Goal: Information Seeking & Learning: Learn about a topic

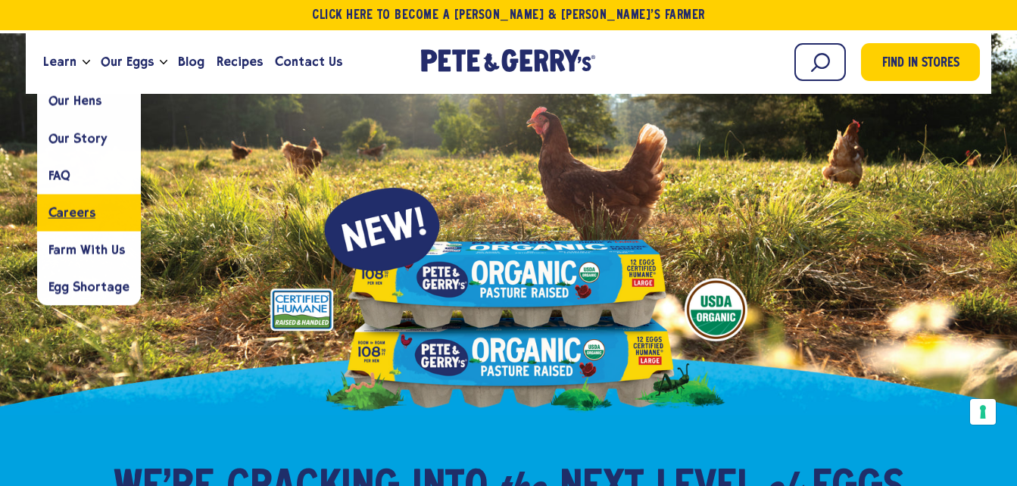
click at [78, 204] on link "Careers" at bounding box center [89, 212] width 104 height 37
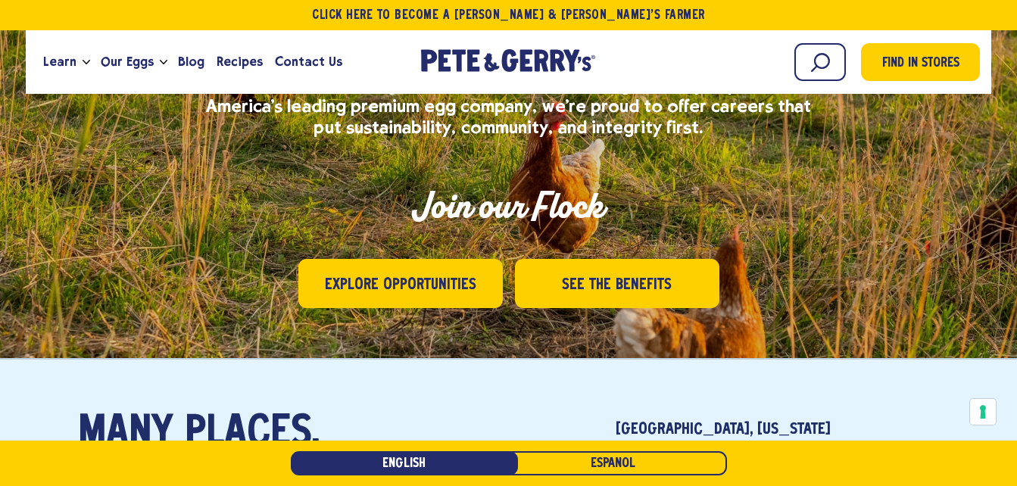
scroll to position [227, 0]
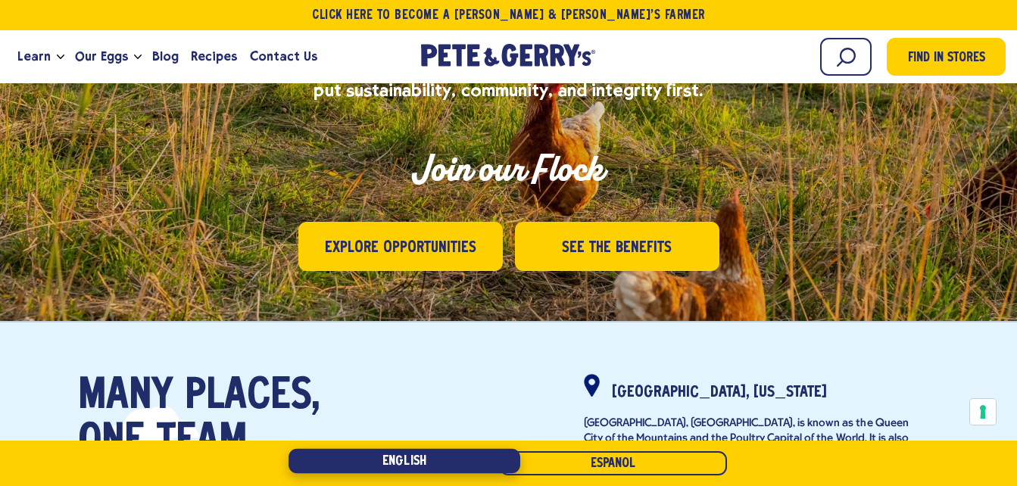
click at [463, 455] on link "English" at bounding box center [404, 461] width 232 height 25
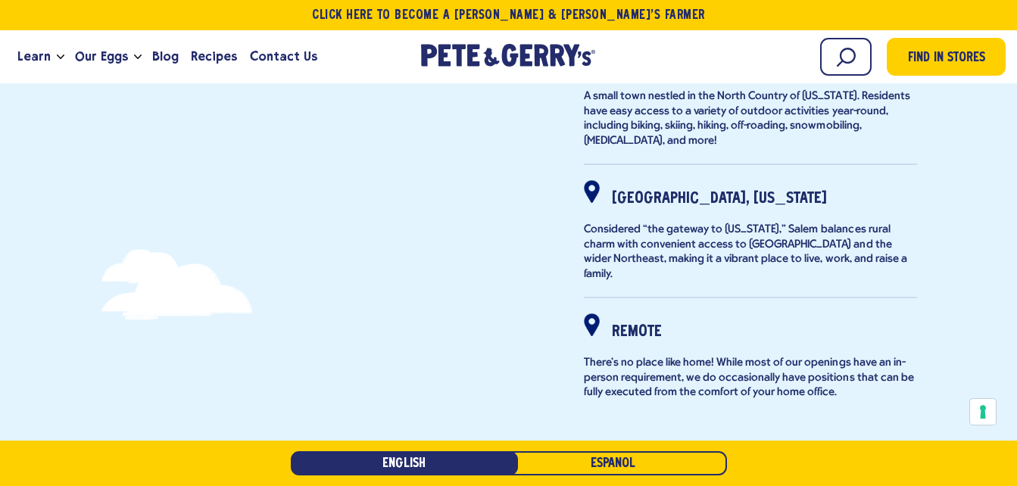
scroll to position [1136, 0]
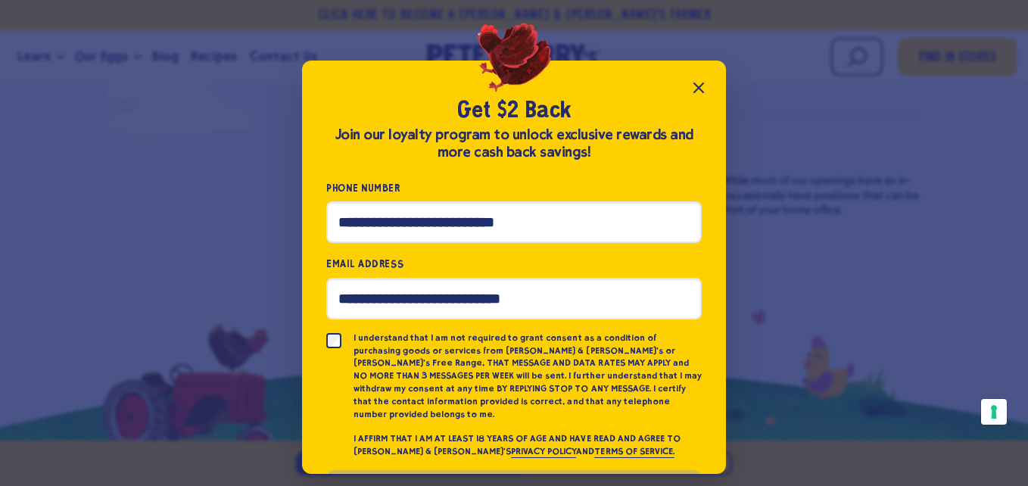
click at [700, 89] on icon "Close popup" at bounding box center [698, 87] width 9 height 9
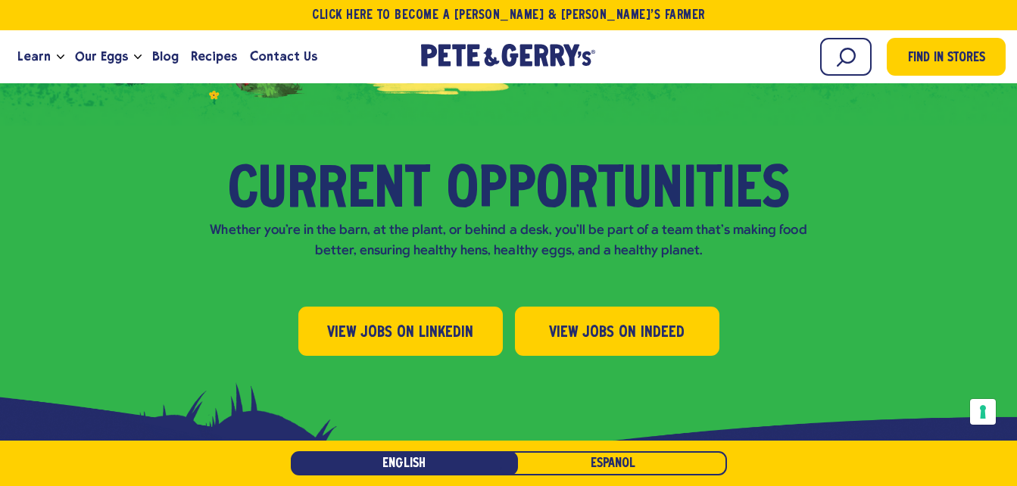
scroll to position [1514, 0]
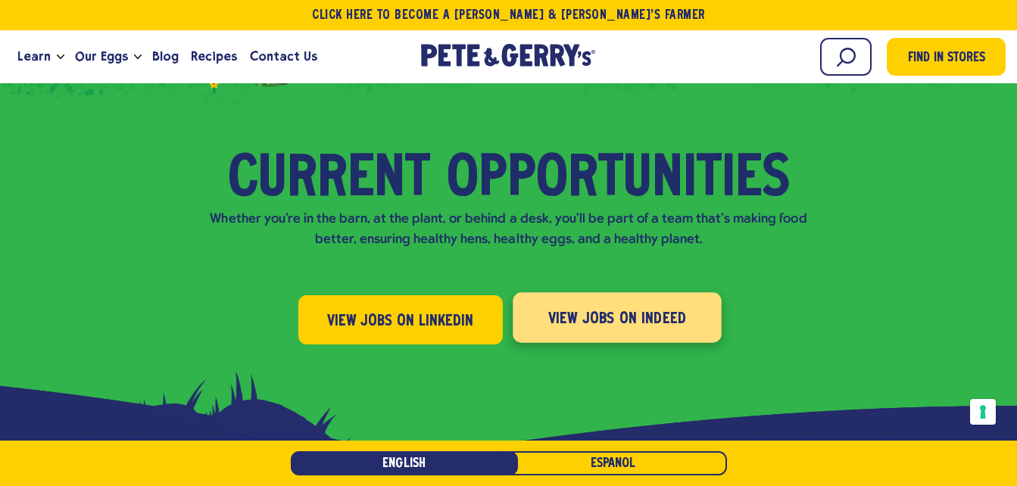
click at [603, 307] on span "View Jobs on Indeed" at bounding box center [616, 319] width 139 height 24
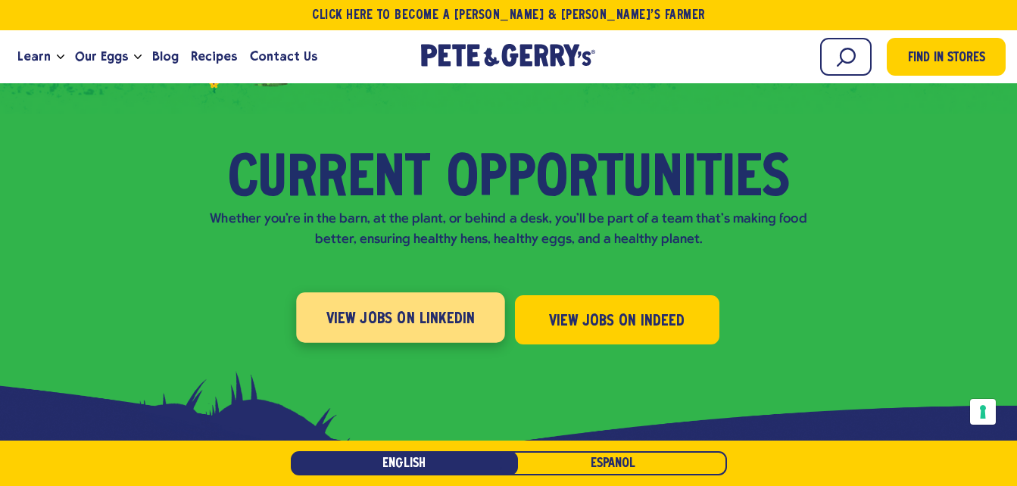
click at [443, 307] on span "View Jobs on LinkedIn" at bounding box center [400, 319] width 149 height 24
